Goal: Task Accomplishment & Management: Complete application form

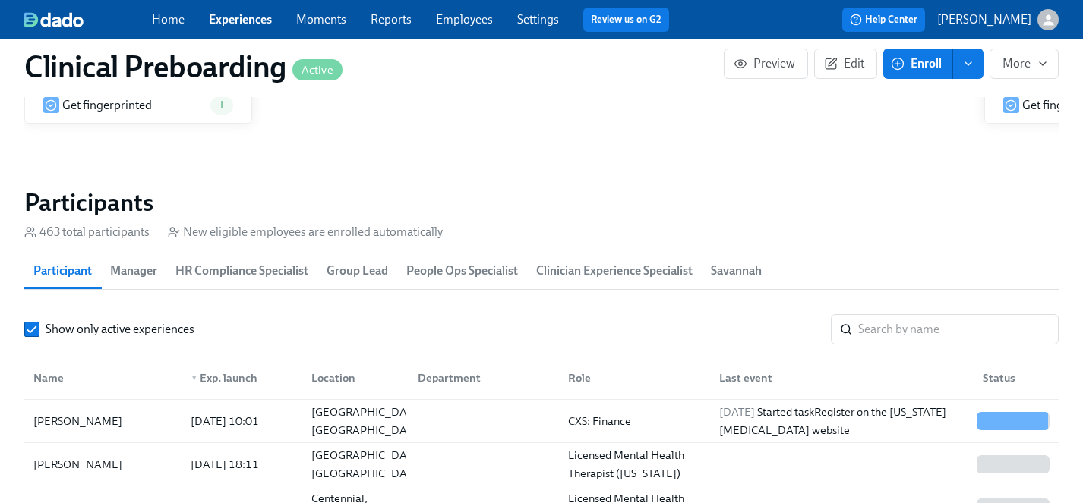
scroll to position [2, 0]
click at [462, 18] on link "Employees" at bounding box center [464, 19] width 57 height 14
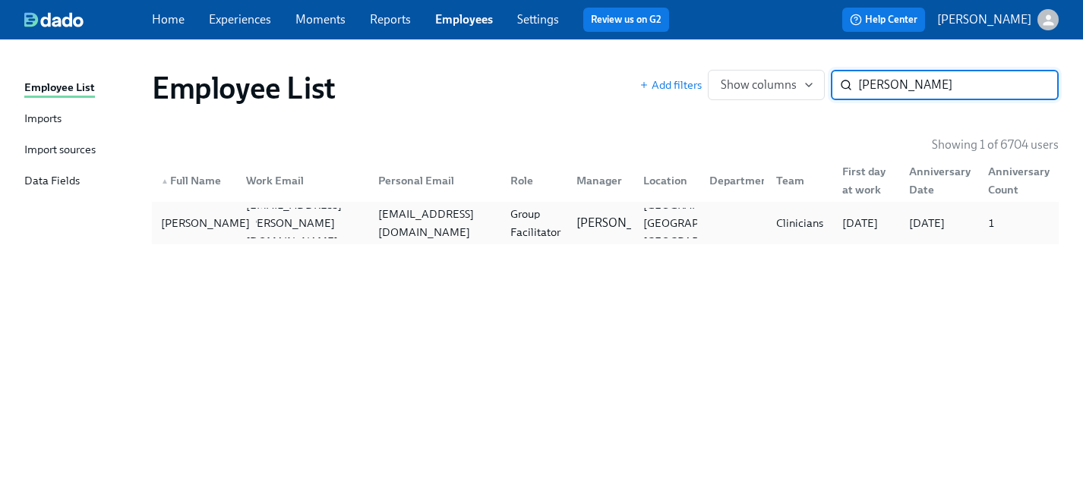
type input "[PERSON_NAME]"
click at [178, 220] on div "[PERSON_NAME]" at bounding box center [205, 223] width 101 height 18
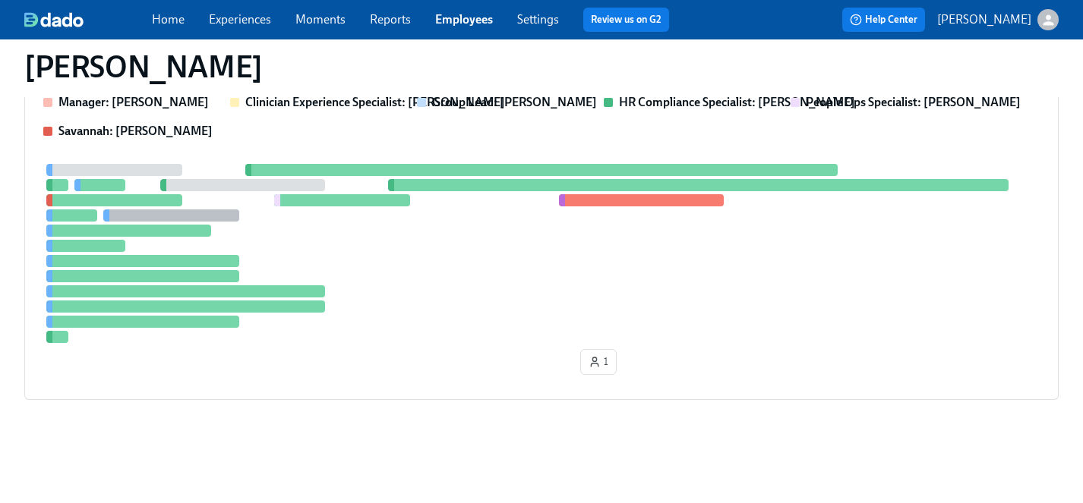
scroll to position [294, 0]
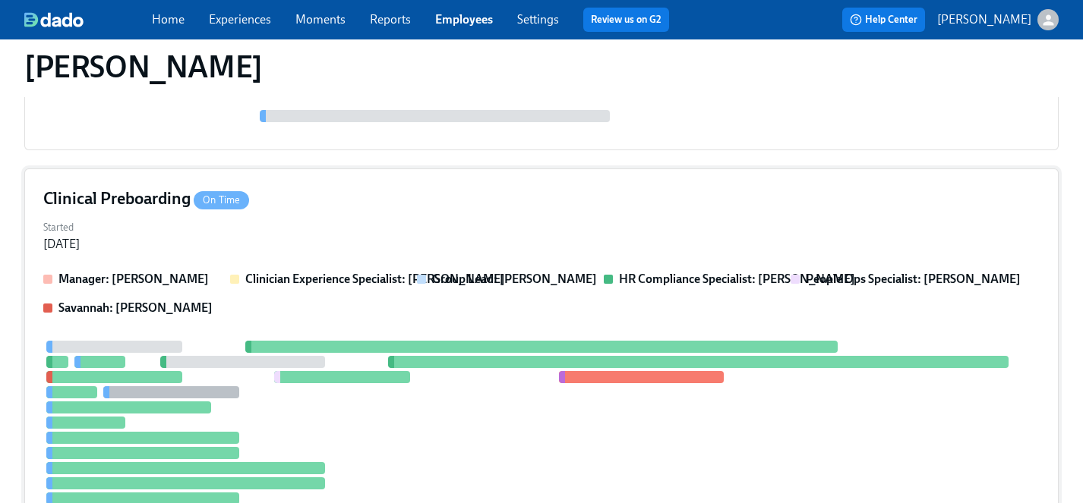
click at [430, 433] on div at bounding box center [541, 430] width 996 height 179
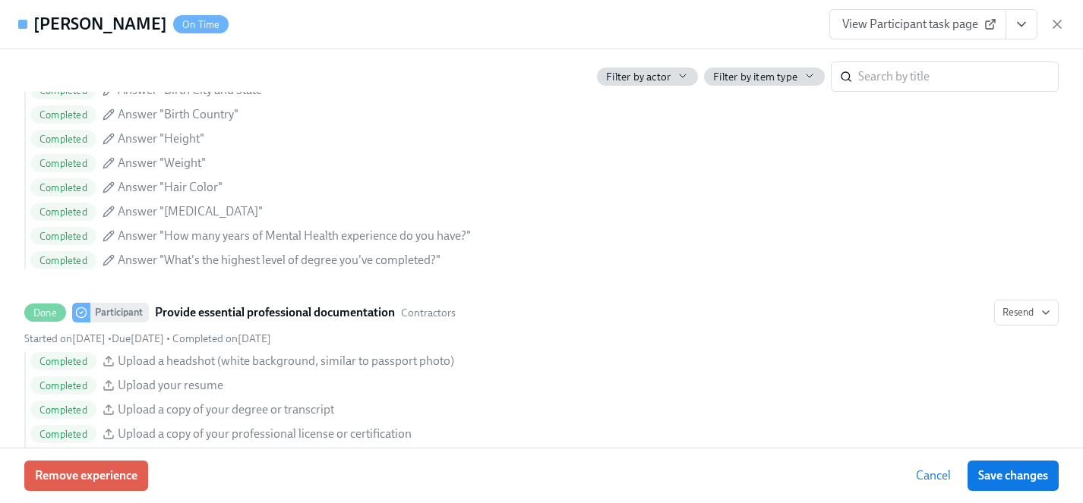
scroll to position [1005, 0]
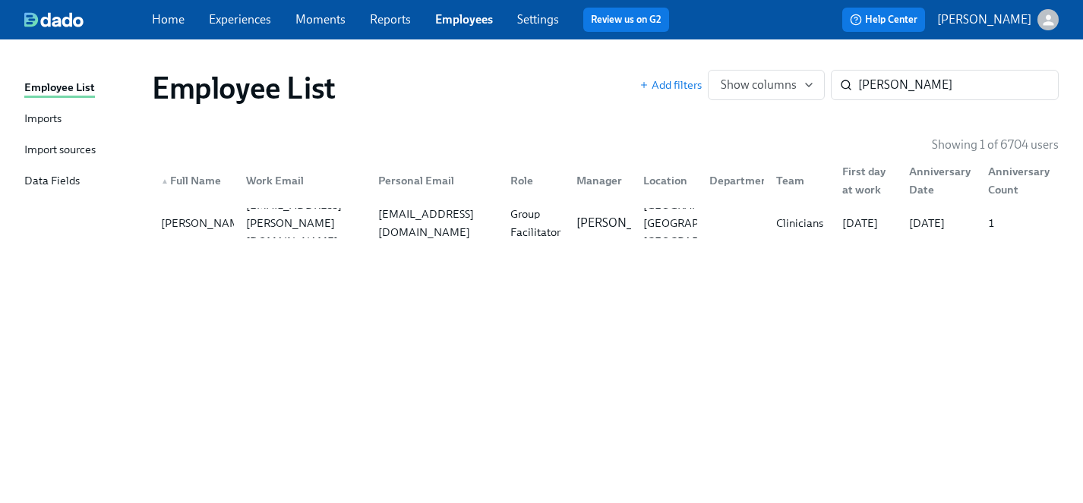
click at [250, 19] on link "Experiences" at bounding box center [240, 19] width 62 height 14
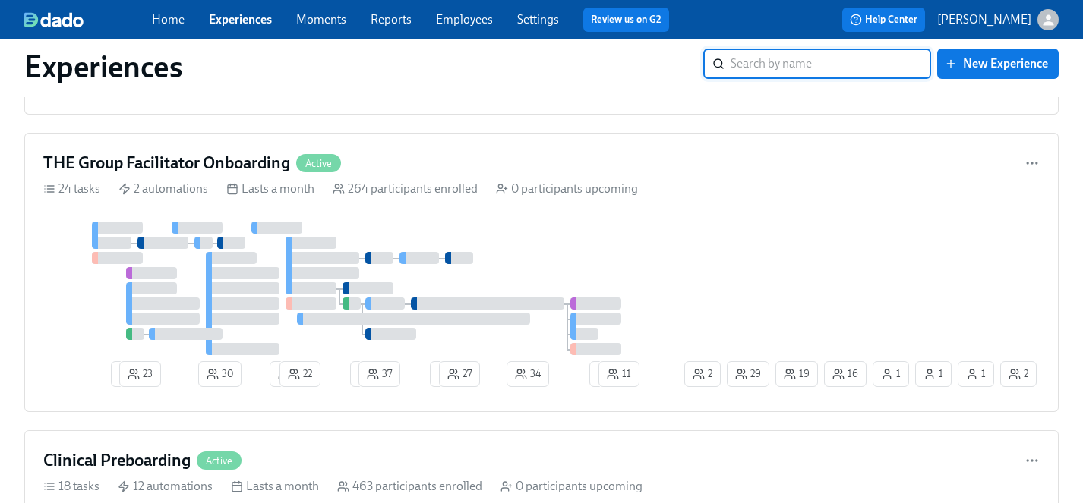
scroll to position [1308, 0]
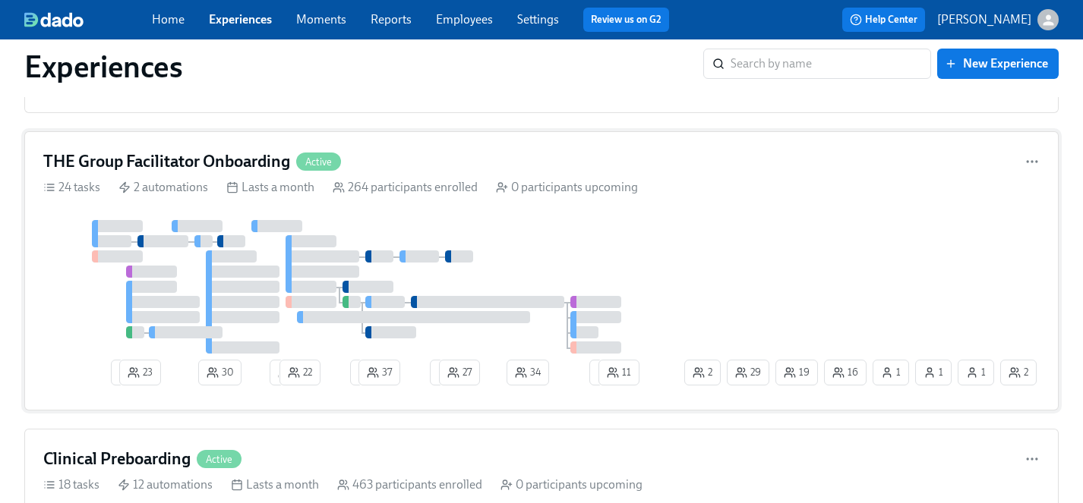
click at [546, 213] on div "THE Group Facilitator Onboarding Active 24 tasks 2 automations Lasts a month 26…" at bounding box center [541, 270] width 1034 height 279
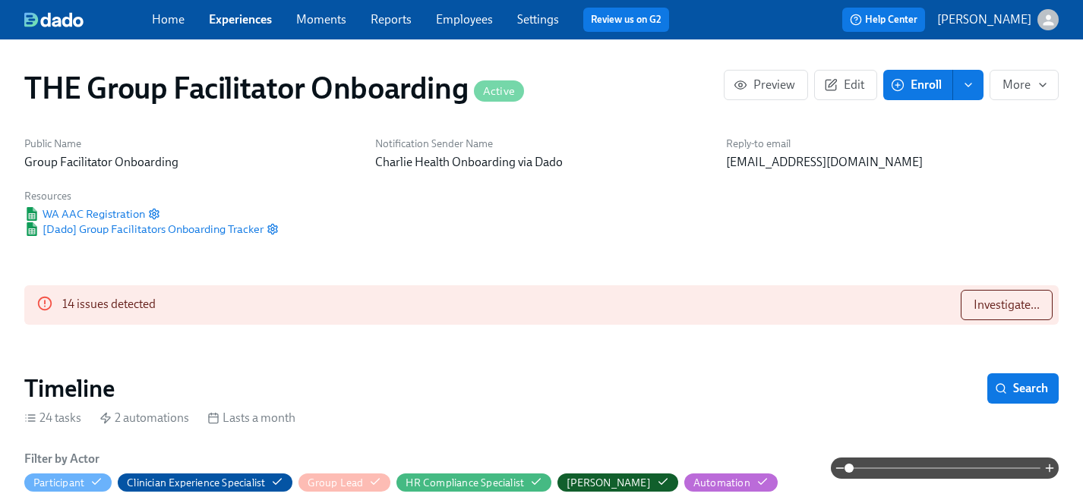
click at [916, 84] on span "Enroll" at bounding box center [918, 84] width 48 height 15
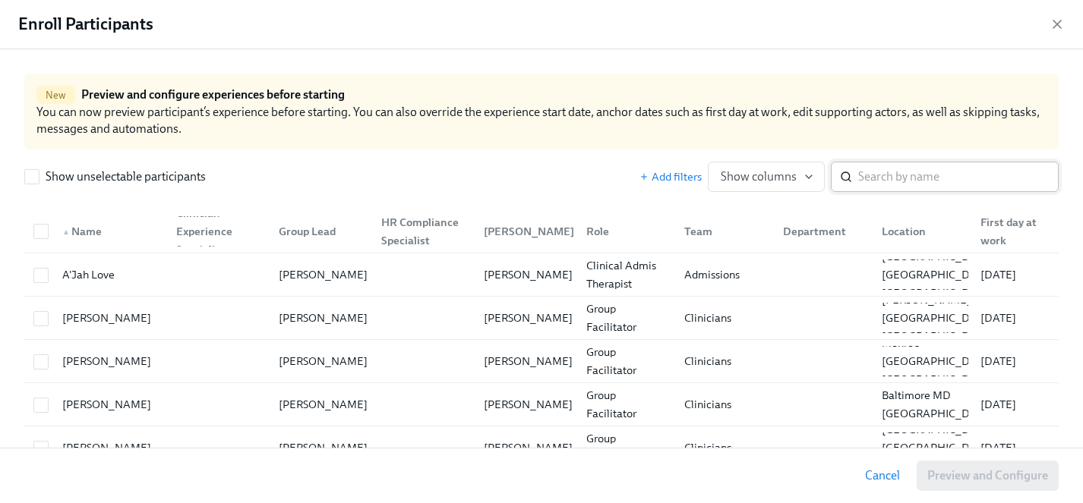
scroll to position [0, 20870]
click at [898, 177] on input "search" at bounding box center [958, 177] width 200 height 30
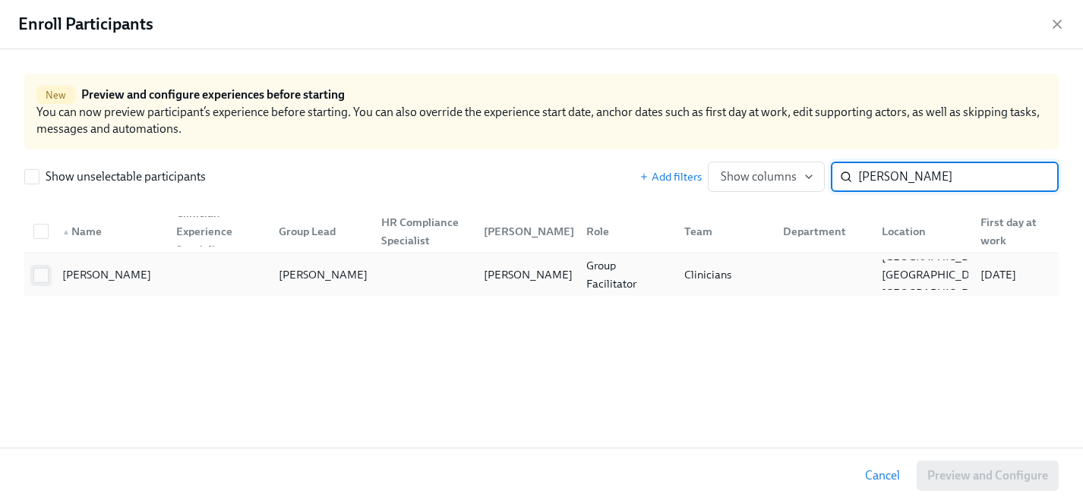
type input "[PERSON_NAME]"
click at [44, 270] on input "checkbox" at bounding box center [41, 276] width 14 height 14
checkbox input "true"
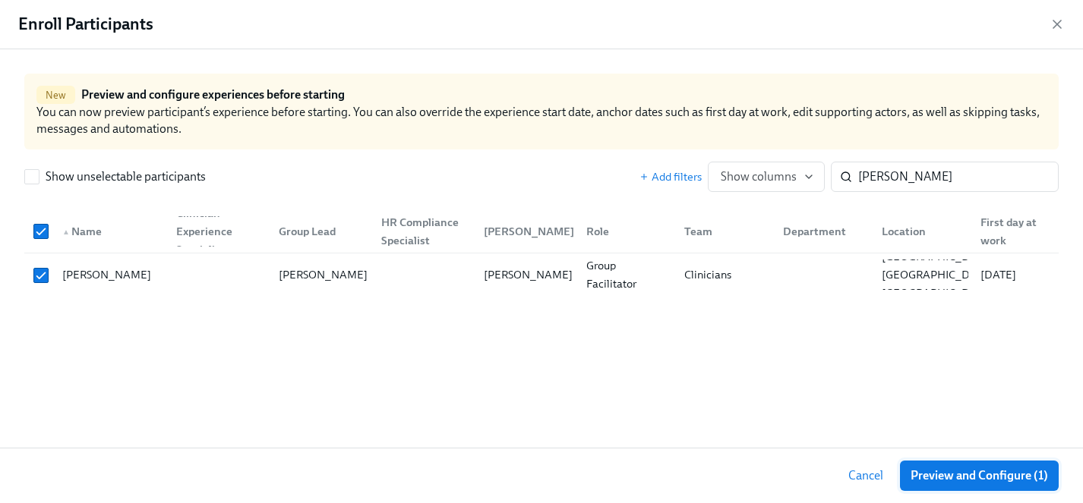
click at [942, 475] on span "Preview and Configure (1)" at bounding box center [978, 476] width 137 height 15
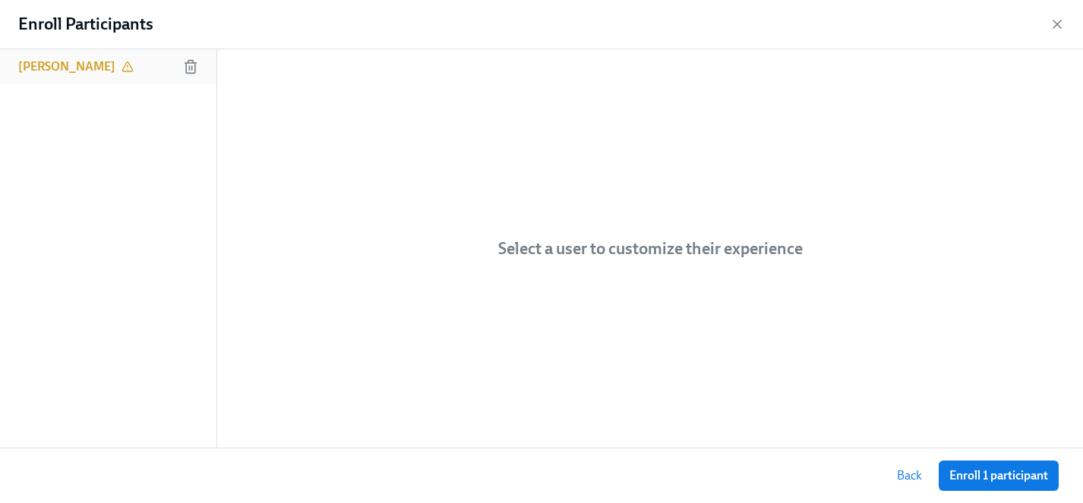
click at [90, 71] on h6 "[PERSON_NAME]" at bounding box center [66, 66] width 97 height 17
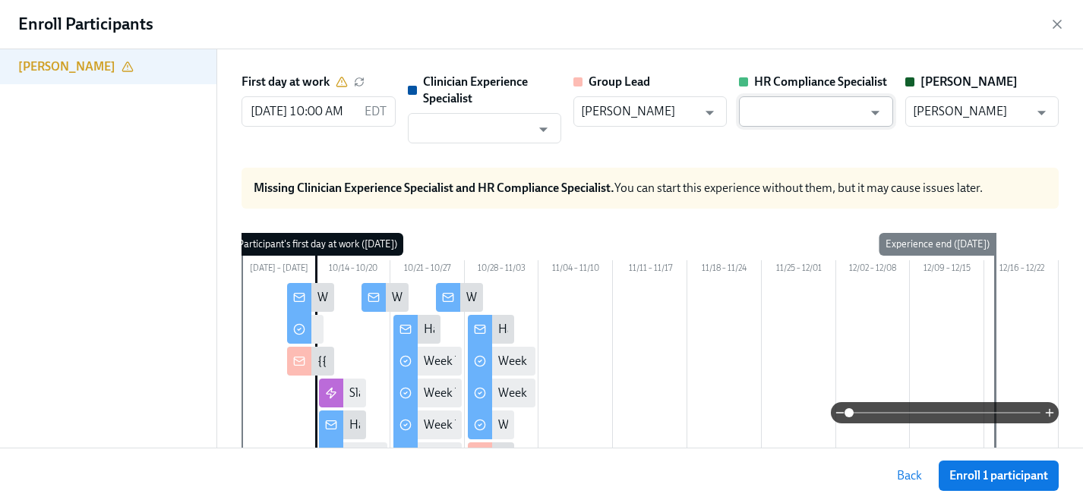
click at [769, 114] on input "text" at bounding box center [804, 111] width 116 height 30
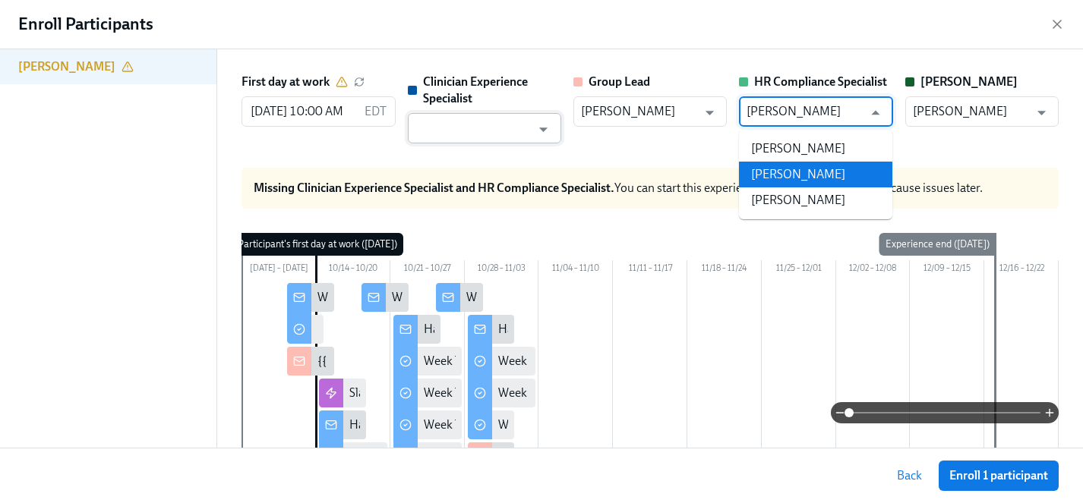
click at [819, 166] on li "[PERSON_NAME]" at bounding box center [815, 175] width 153 height 26
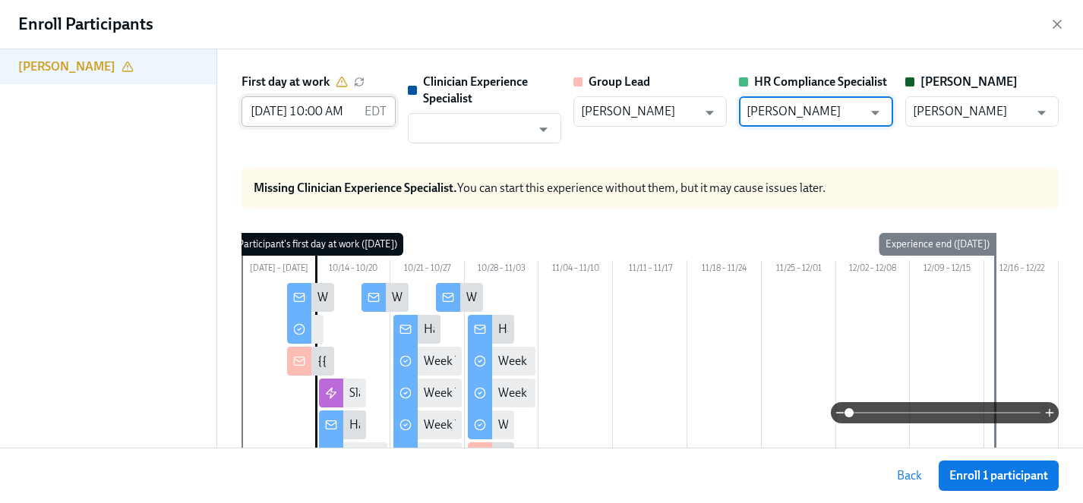
type input "[PERSON_NAME]"
click at [268, 106] on input "[DATE] 10:00 AM" at bounding box center [299, 111] width 116 height 30
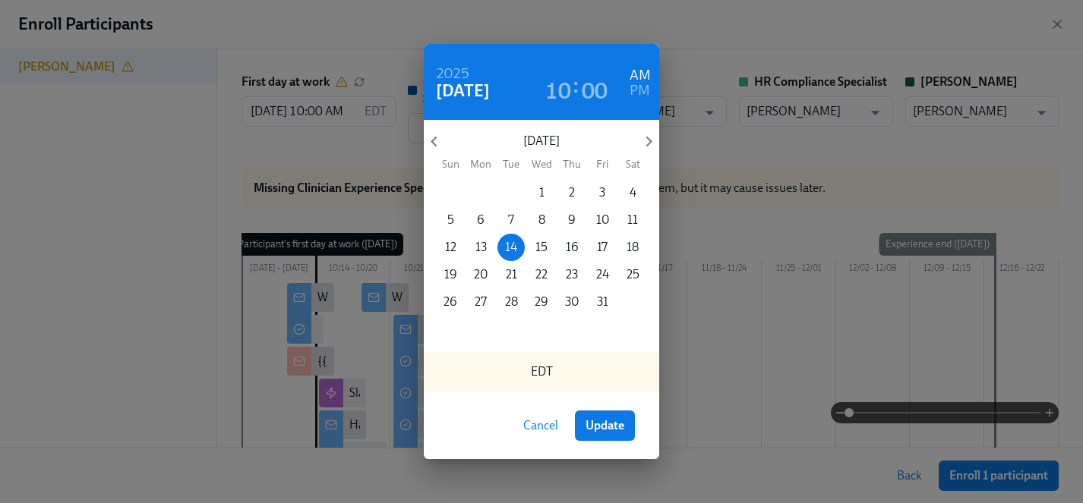
click at [509, 213] on p "7" at bounding box center [511, 220] width 6 height 17
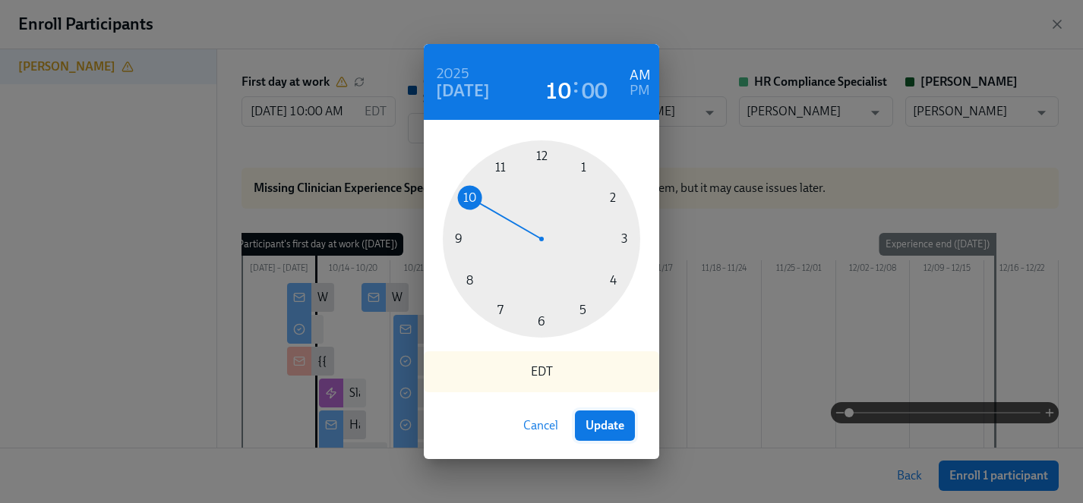
click at [586, 423] on span "Update" at bounding box center [604, 425] width 39 height 15
type input "[DATE] 10:00 AM"
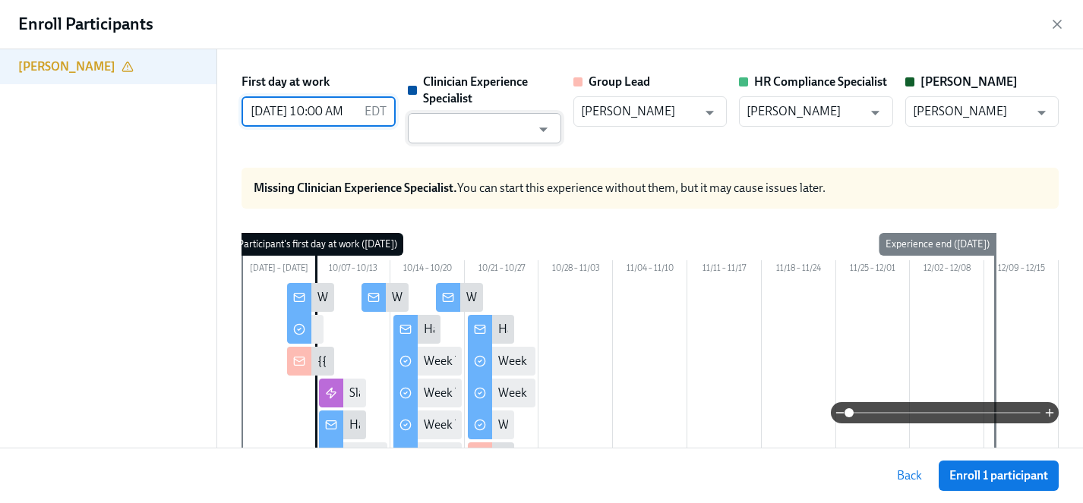
click at [450, 139] on input "text" at bounding box center [473, 128] width 116 height 30
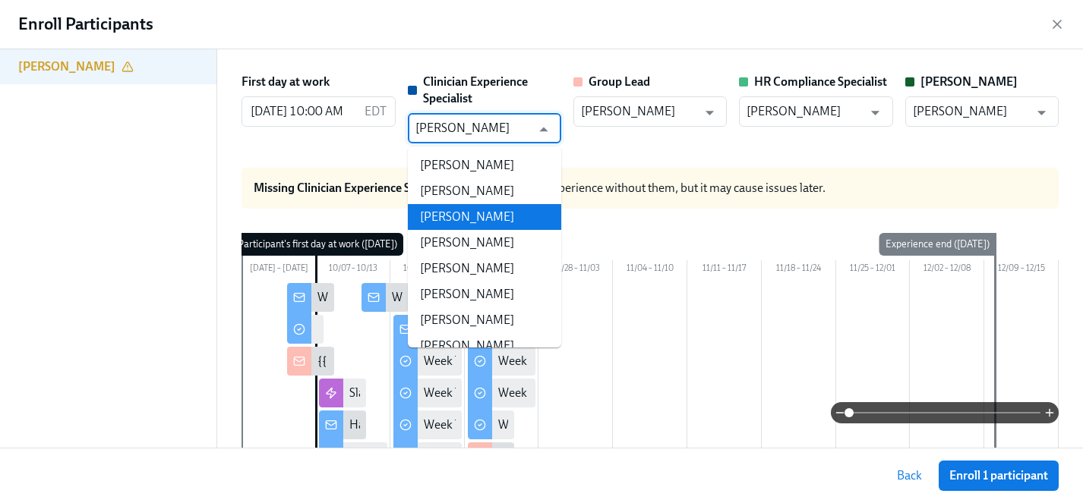
click at [459, 217] on li "[PERSON_NAME]" at bounding box center [484, 217] width 153 height 26
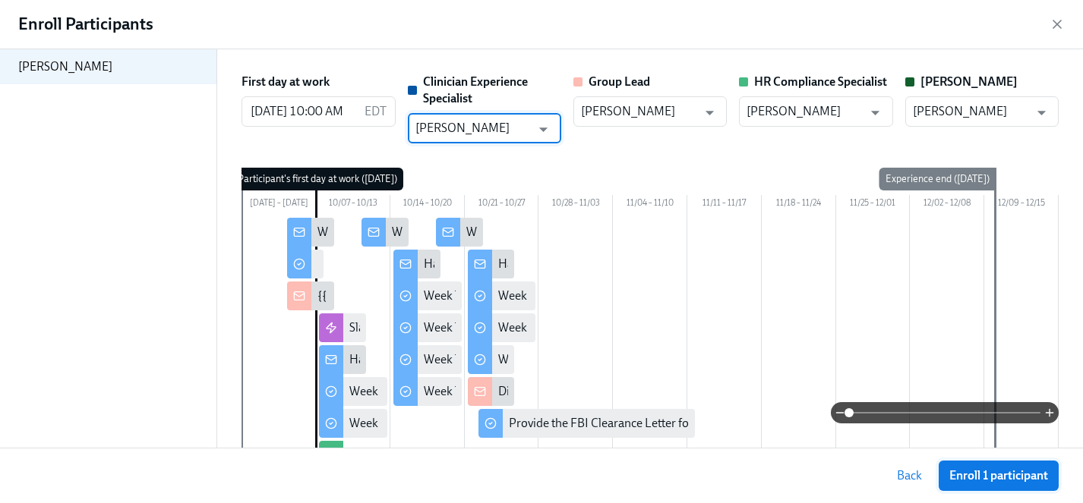
type input "[PERSON_NAME]"
click at [996, 472] on span "Enroll 1 participant" at bounding box center [998, 476] width 99 height 15
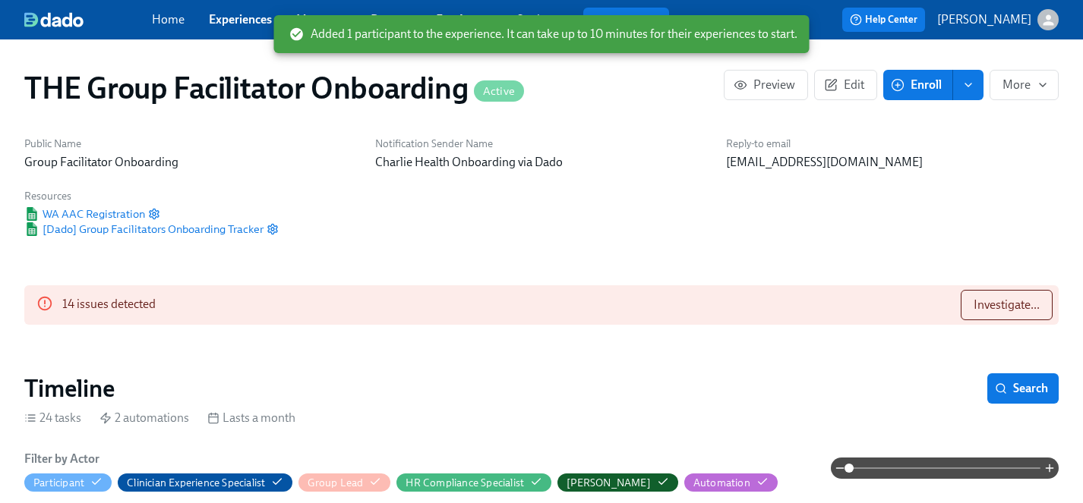
scroll to position [0, 22470]
